Goal: Book appointment/travel/reservation

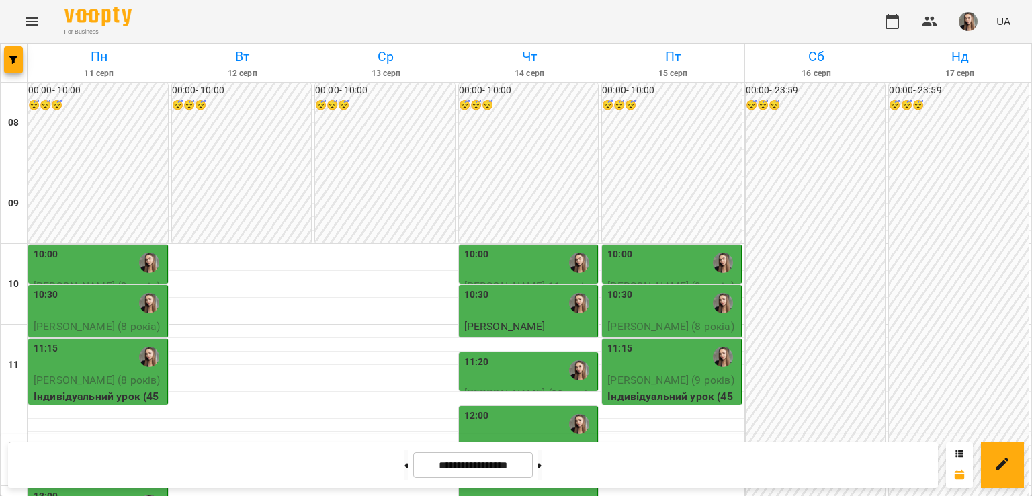
scroll to position [140, 0]
click at [643, 247] on div "10:00" at bounding box center [673, 262] width 131 height 31
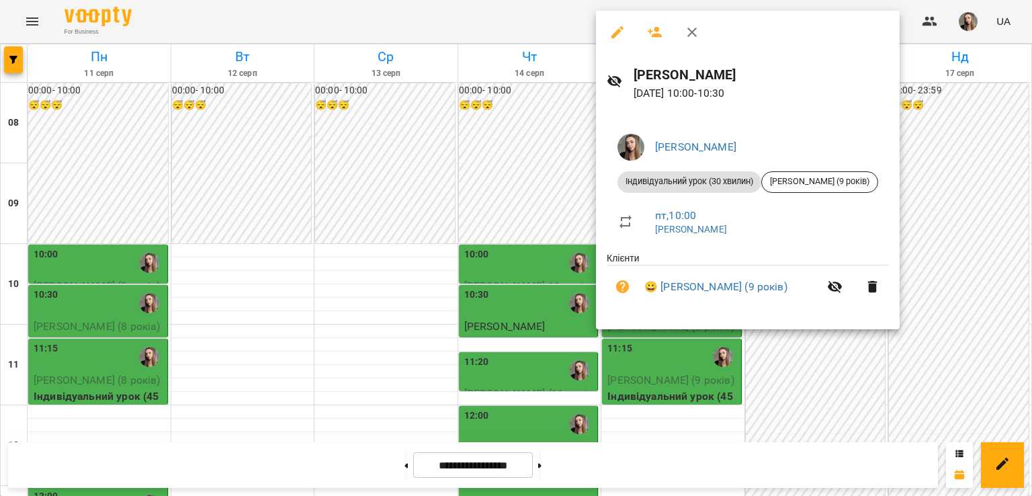
click at [371, 172] on div at bounding box center [516, 248] width 1032 height 496
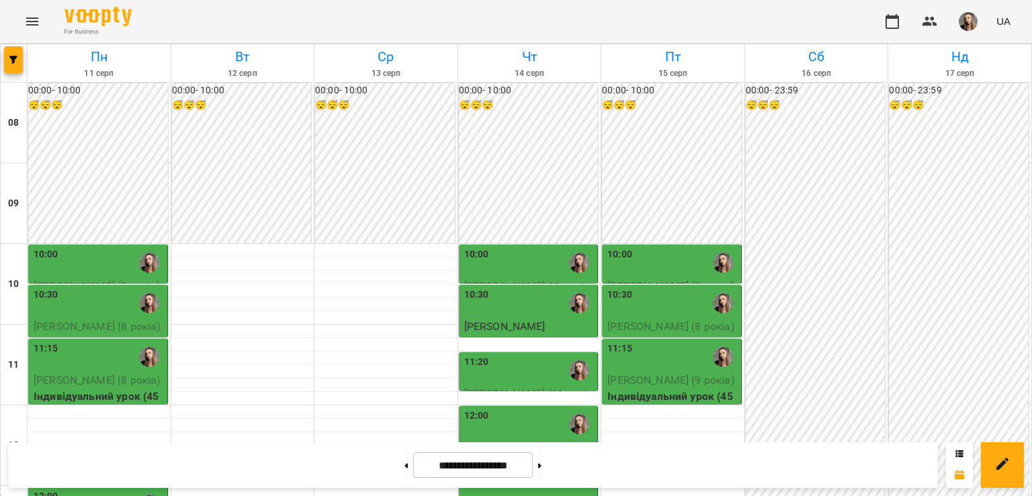
click at [653, 247] on div "10:00" at bounding box center [673, 262] width 131 height 31
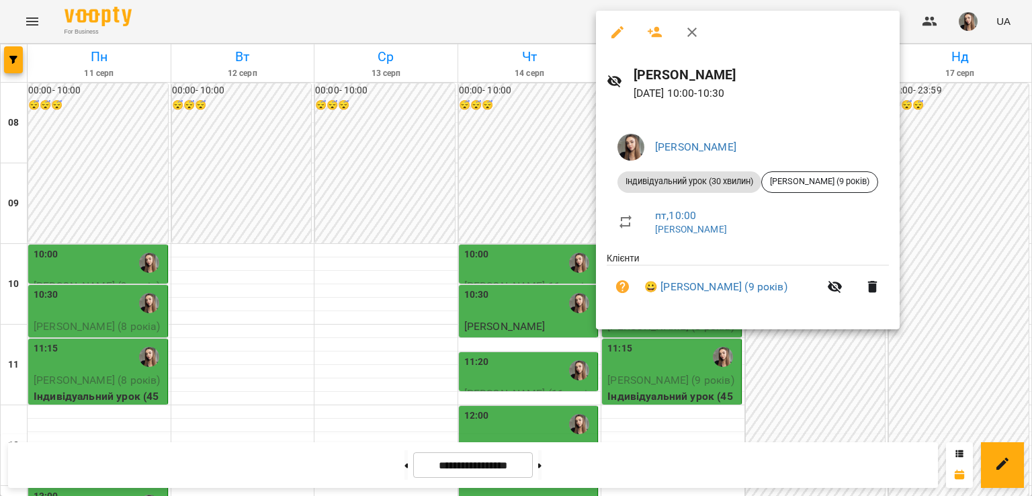
click at [379, 245] on div at bounding box center [516, 248] width 1032 height 496
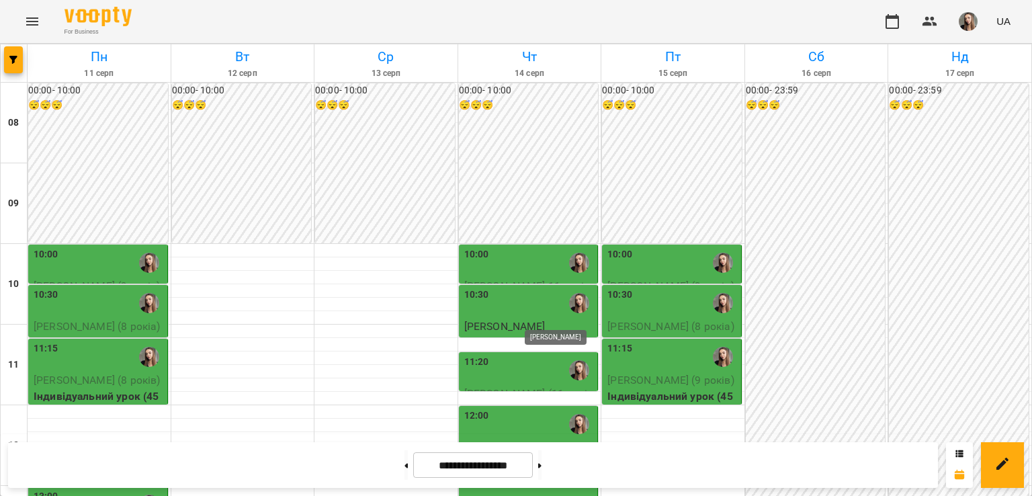
scroll to position [276, 0]
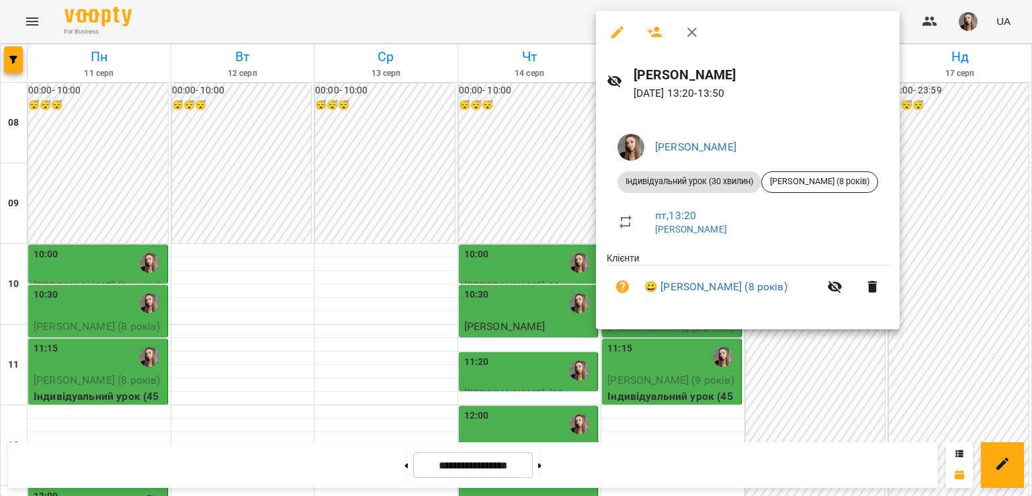
click at [842, 358] on div at bounding box center [516, 248] width 1032 height 496
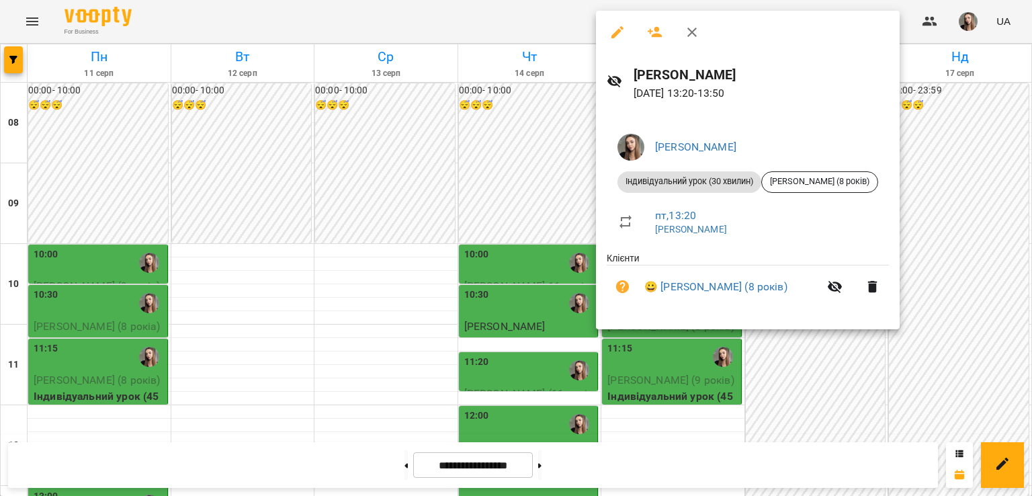
click at [306, 329] on div at bounding box center [516, 248] width 1032 height 496
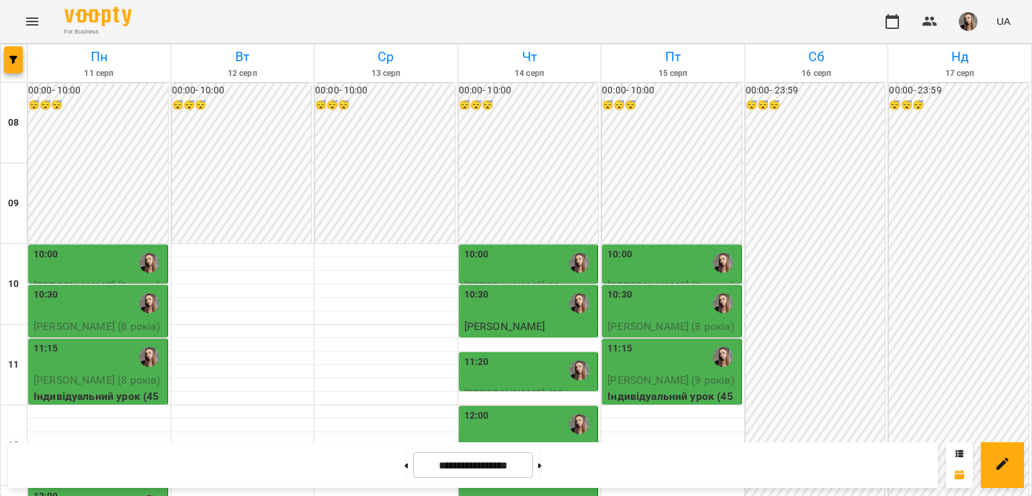
scroll to position [373, 0]
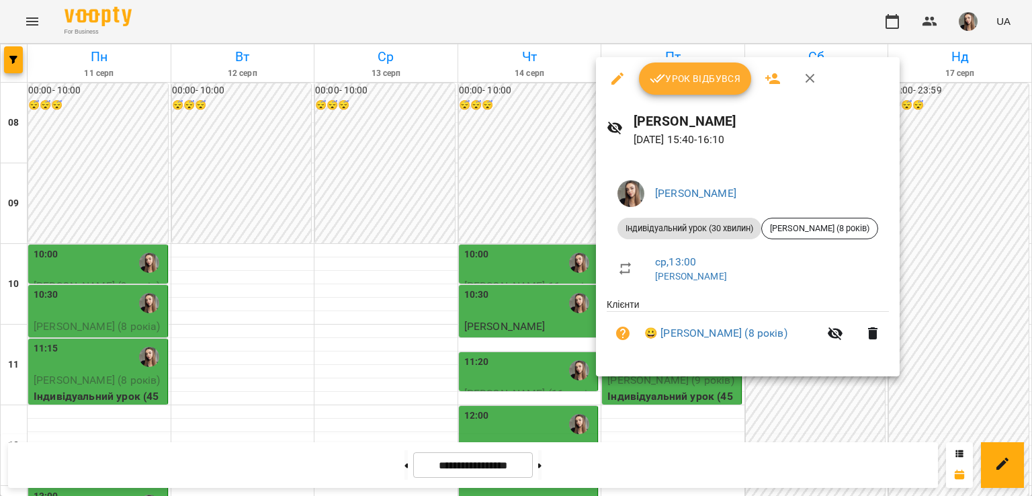
click at [388, 295] on div at bounding box center [516, 248] width 1032 height 496
